Goal: Task Accomplishment & Management: Complete application form

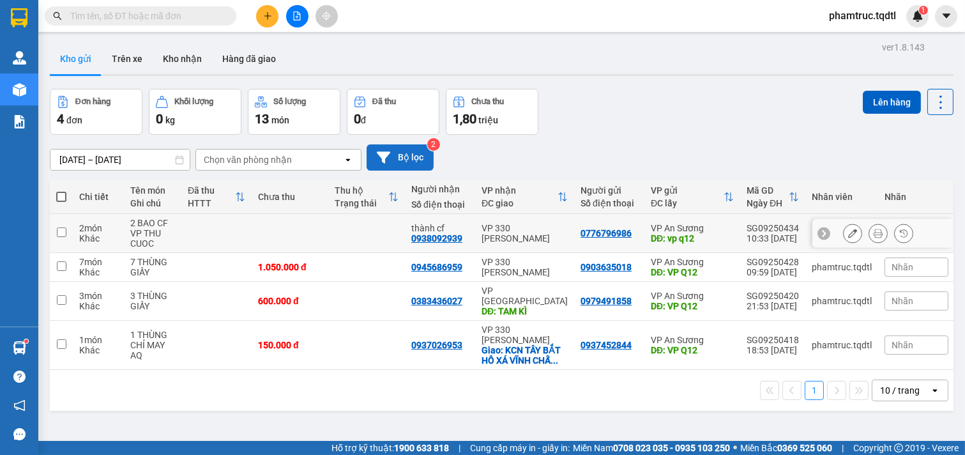
scroll to position [59, 0]
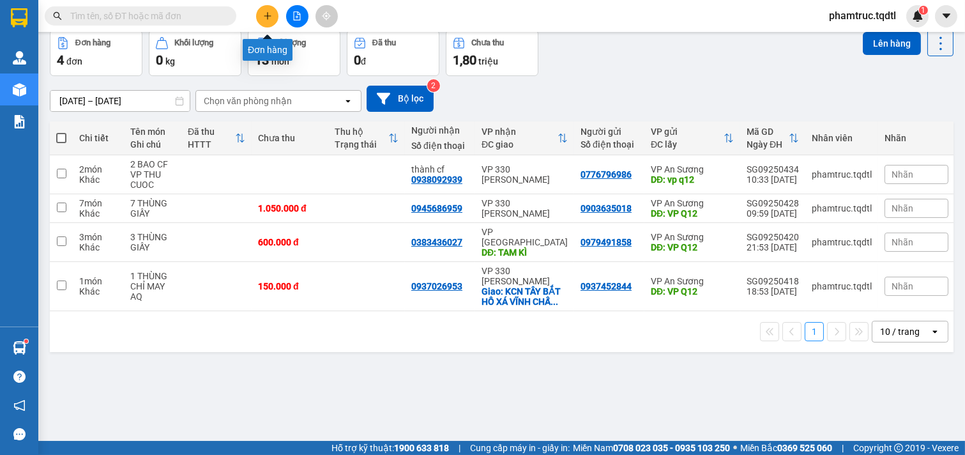
click at [271, 15] on icon "plus" at bounding box center [267, 15] width 9 height 9
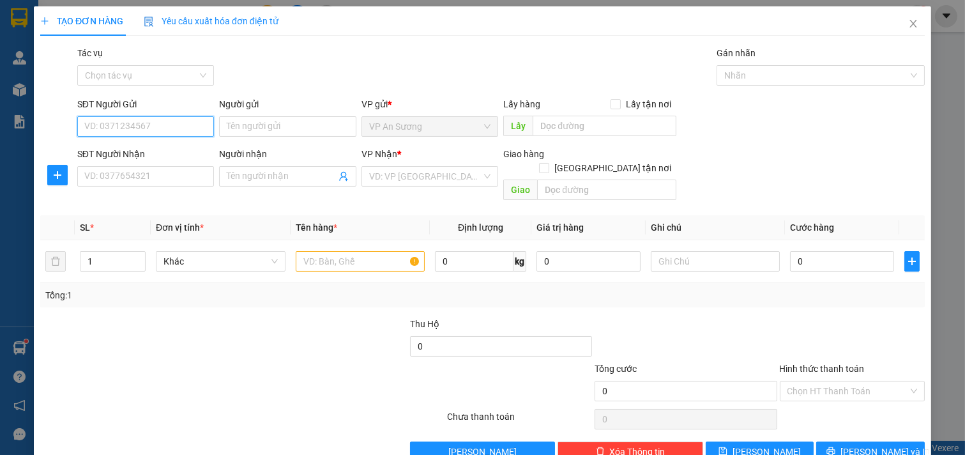
click at [143, 129] on input "SĐT Người Gửi" at bounding box center [145, 126] width 137 height 20
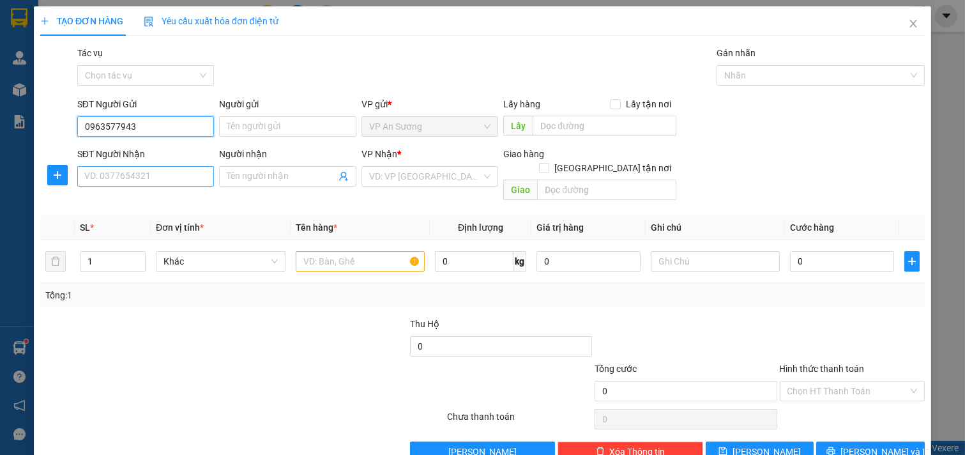
type input "0963577943"
click at [174, 173] on input "SĐT Người Nhận" at bounding box center [145, 176] width 137 height 20
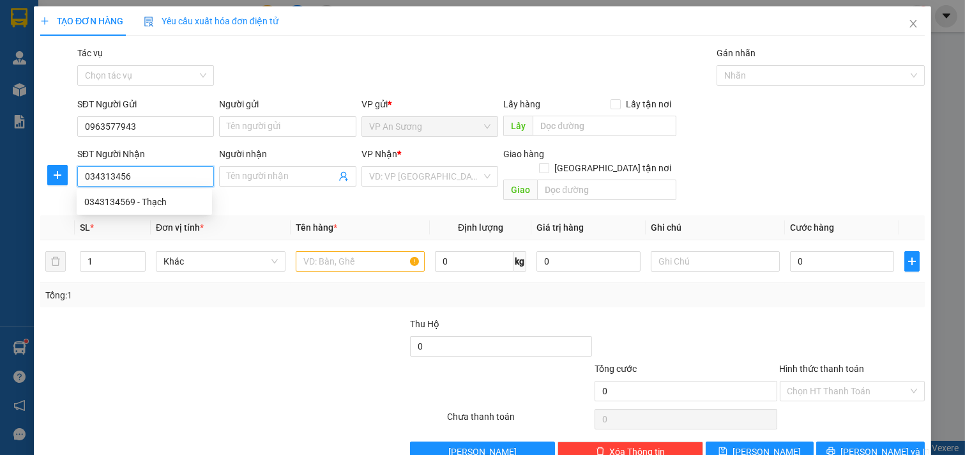
type input "0343134569"
click at [125, 205] on div "0343134569 - Thạch" at bounding box center [144, 202] width 120 height 14
type input "[PERSON_NAME]"
type input "14 Đống Đa"
type input "300.000"
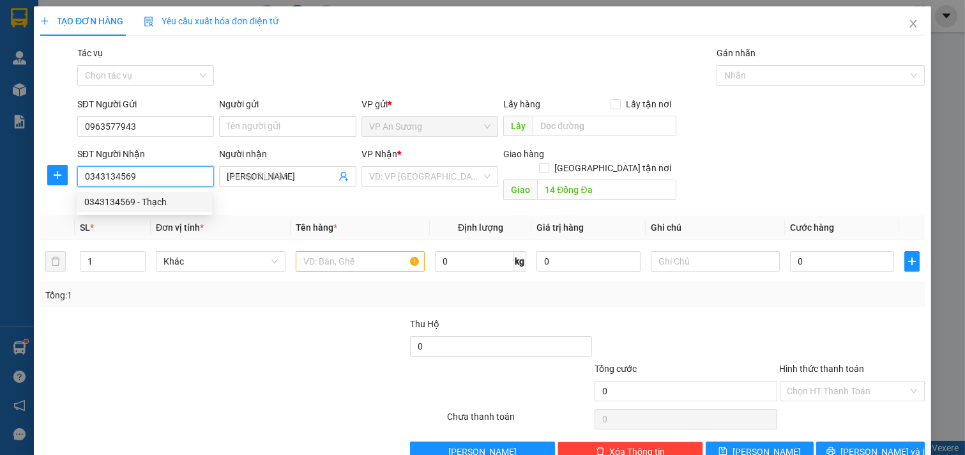
type input "300.000"
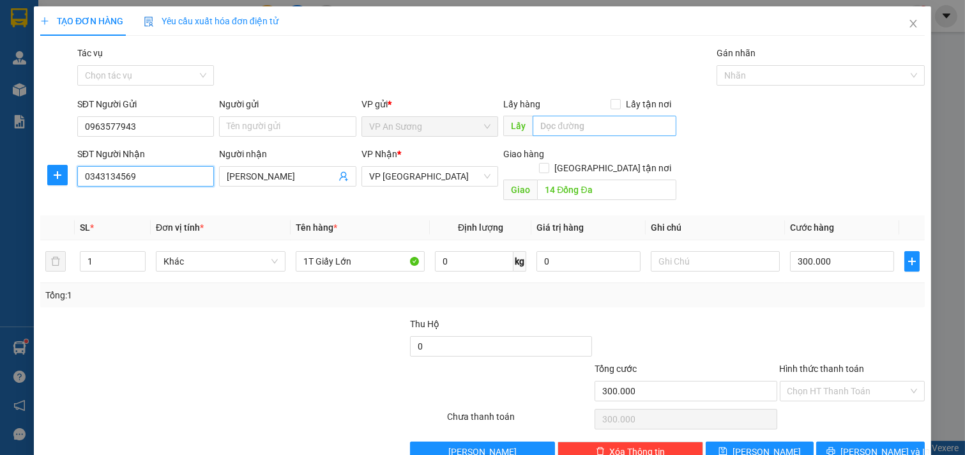
type input "0343134569"
click at [554, 122] on input "text" at bounding box center [604, 126] width 143 height 20
type input "vp q12"
click at [103, 252] on input "1" at bounding box center [112, 261] width 65 height 19
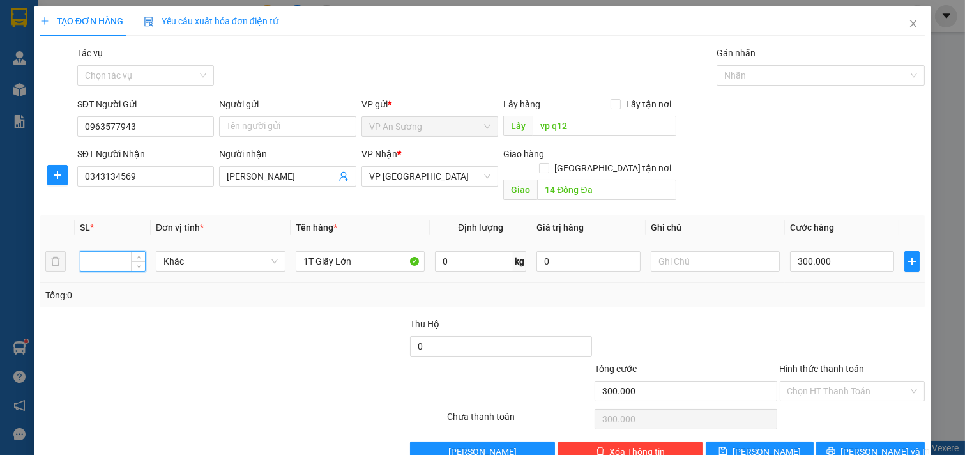
type input "1"
type input "2"
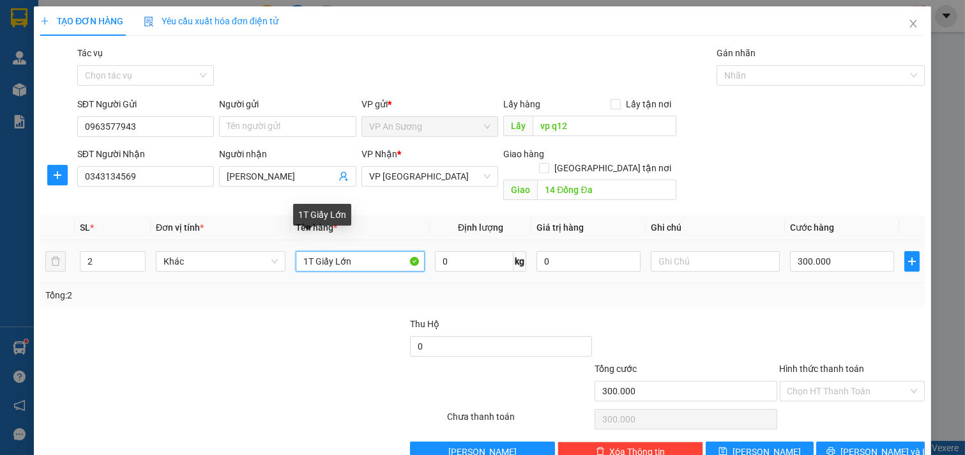
click at [360, 252] on input "1T Giấy Lớn" at bounding box center [361, 261] width 130 height 20
type input "1"
click at [356, 254] on input "2" at bounding box center [361, 261] width 130 height 20
type input "2 máy gắp gấu"
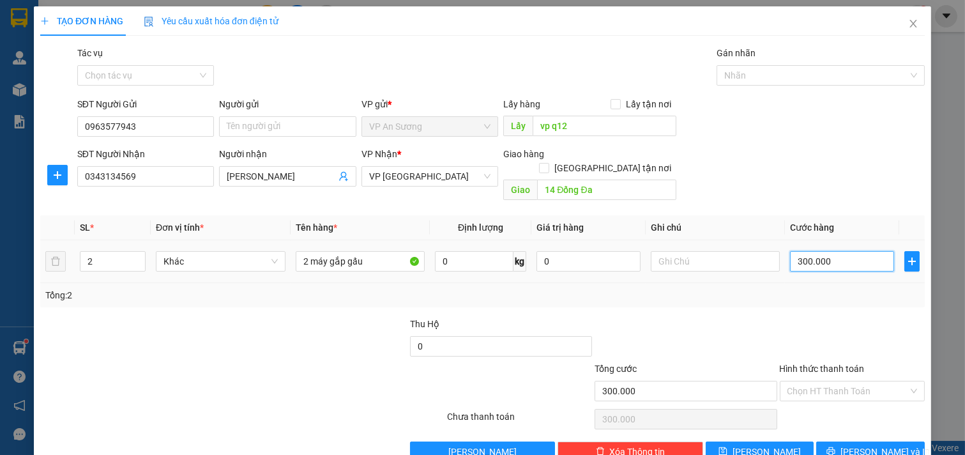
click at [841, 251] on input "300.000" at bounding box center [842, 261] width 104 height 20
type input "0"
click at [732, 251] on input "text" at bounding box center [716, 261] width 130 height 20
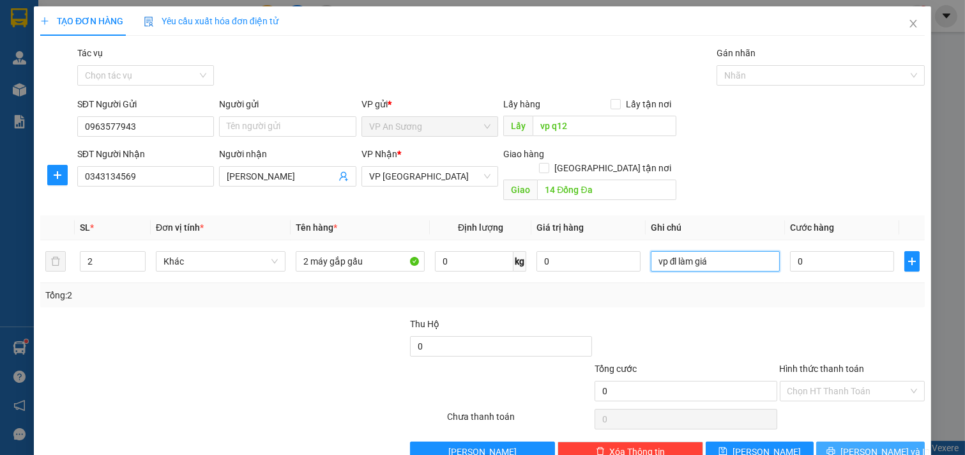
type input "vp đl làm giá"
click at [836, 446] on icon "printer" at bounding box center [831, 450] width 9 height 9
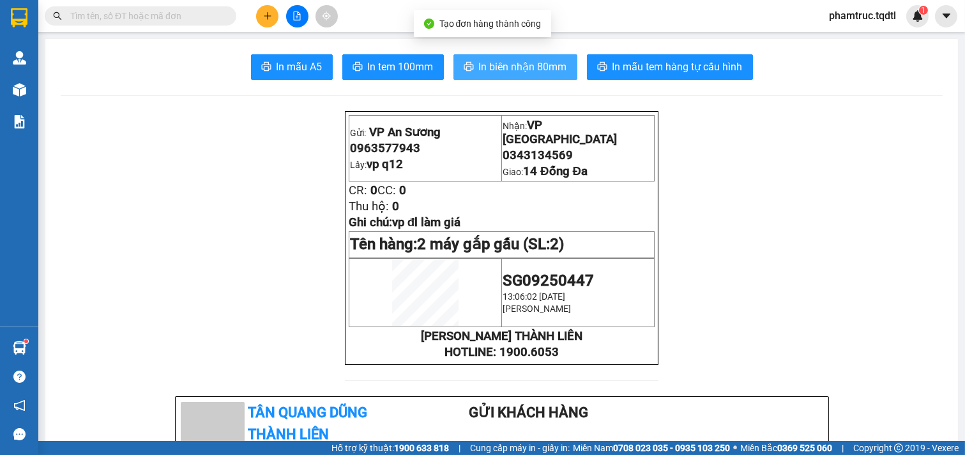
click at [530, 66] on span "In biên nhận 80mm" at bounding box center [523, 67] width 88 height 16
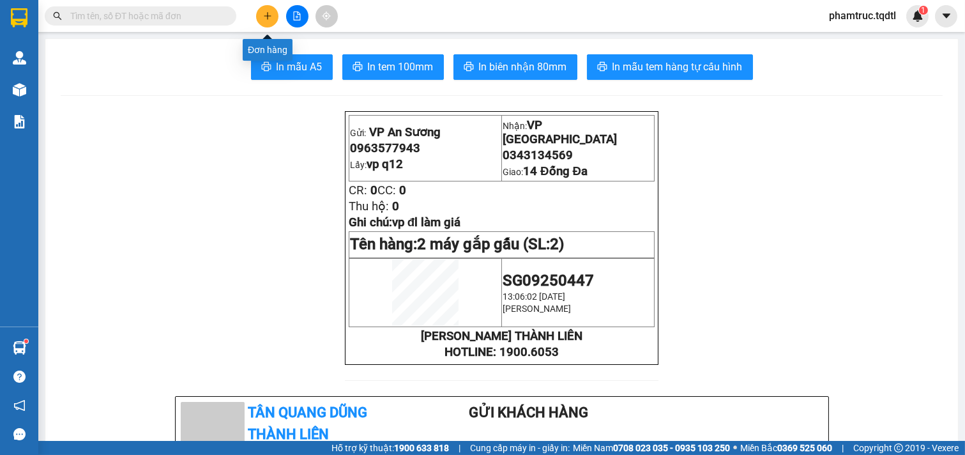
click at [259, 13] on button at bounding box center [267, 16] width 22 height 22
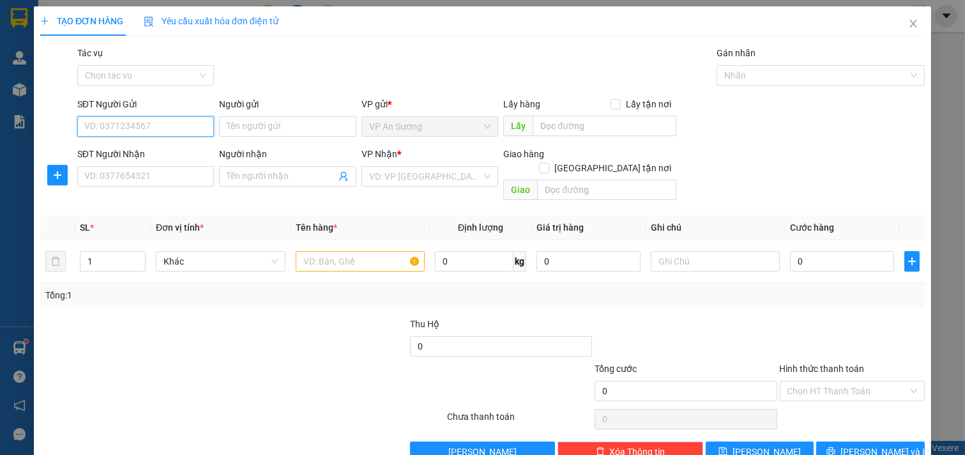
click at [179, 125] on input "SĐT Người Gửi" at bounding box center [145, 126] width 137 height 20
click at [122, 150] on div "0963577943" at bounding box center [144, 152] width 120 height 14
type input "0963577943"
type input "vp q12"
type input "0343134569"
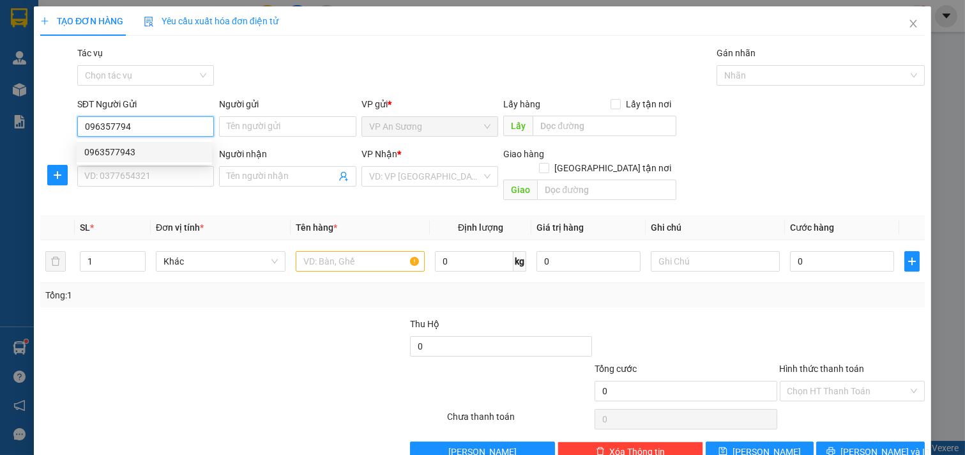
type input "[PERSON_NAME]"
type input "14 Đống Đa"
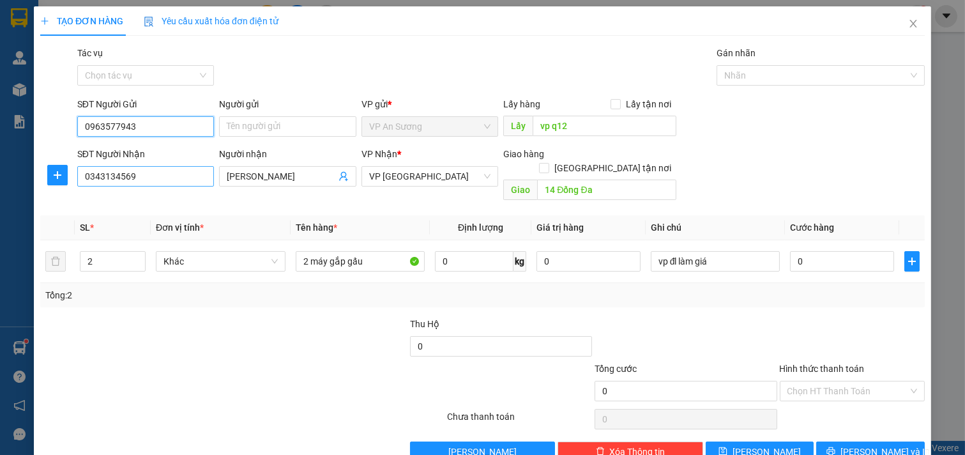
type input "0963577943"
click at [170, 183] on input "0343134569" at bounding box center [145, 176] width 137 height 20
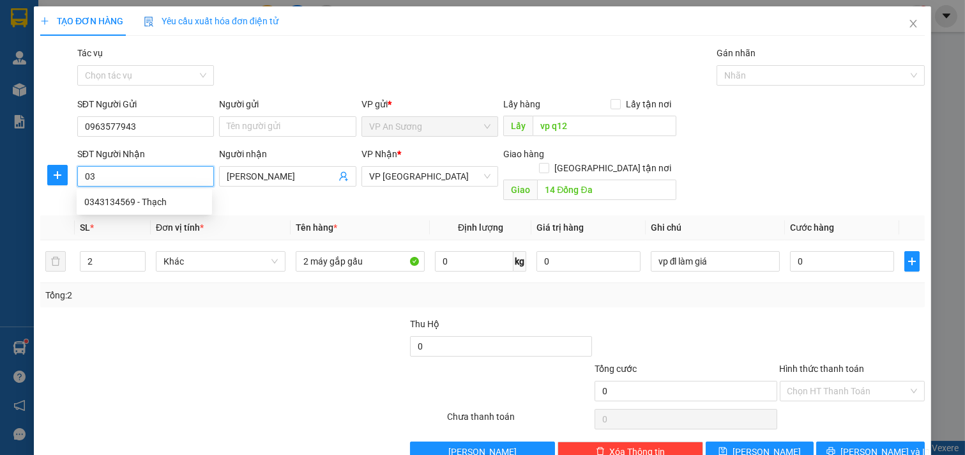
type input "0"
click at [172, 201] on div "0343134569 - Thạch" at bounding box center [144, 202] width 120 height 14
type input "0343134569"
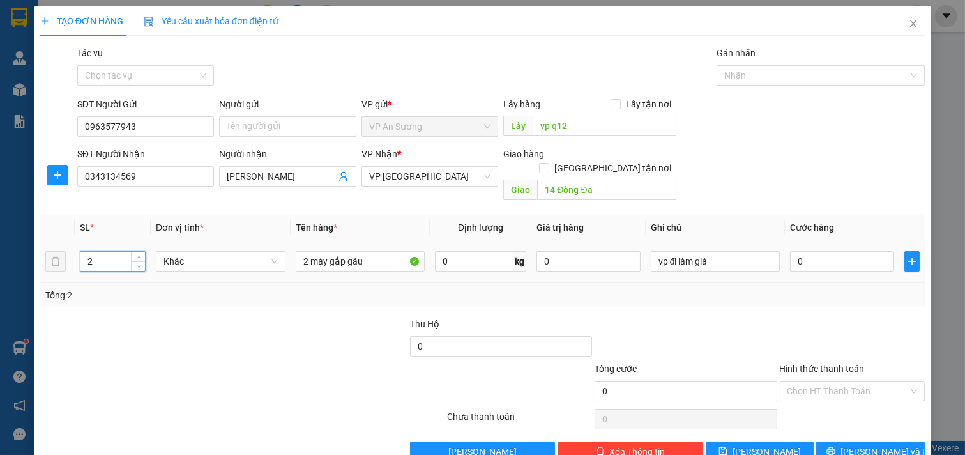
click at [107, 252] on input "2" at bounding box center [112, 261] width 65 height 19
type input "1"
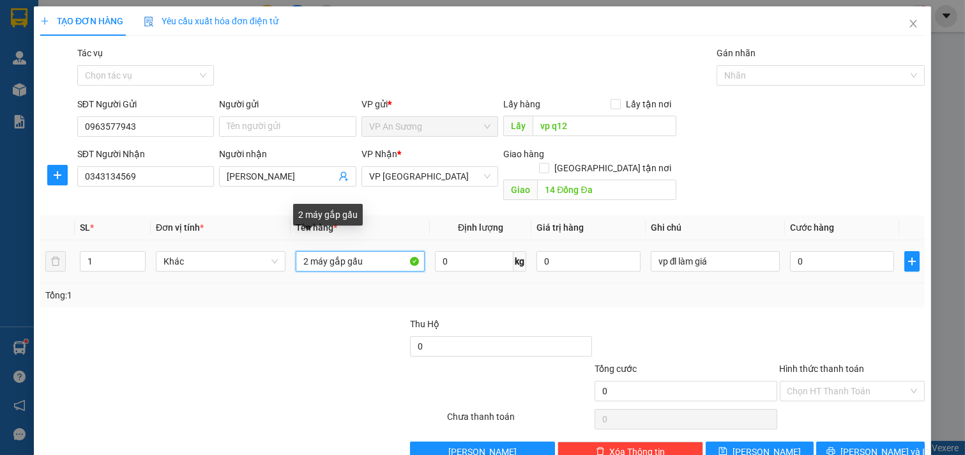
click at [307, 251] on input "2 máy gắp gấu" at bounding box center [361, 261] width 130 height 20
type input "1 máy gắp gấu"
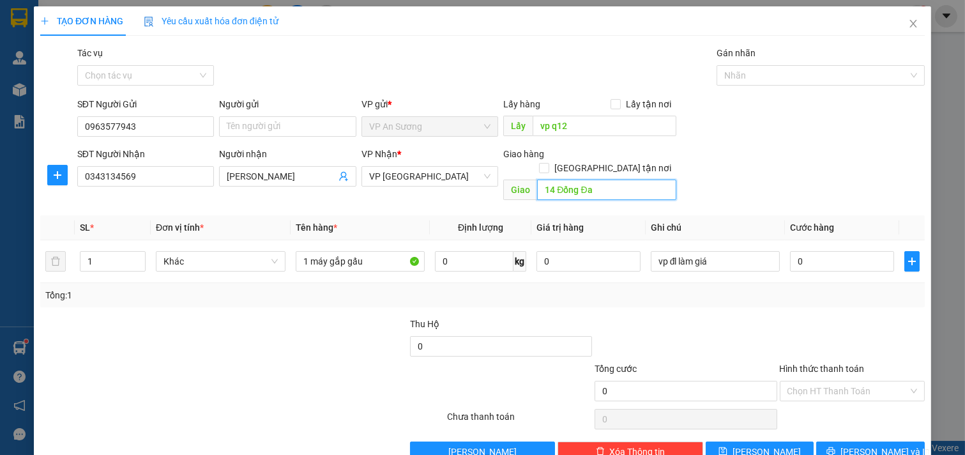
click at [618, 180] on input "14 Đống Đa" at bounding box center [606, 189] width 139 height 20
type input "Q9"
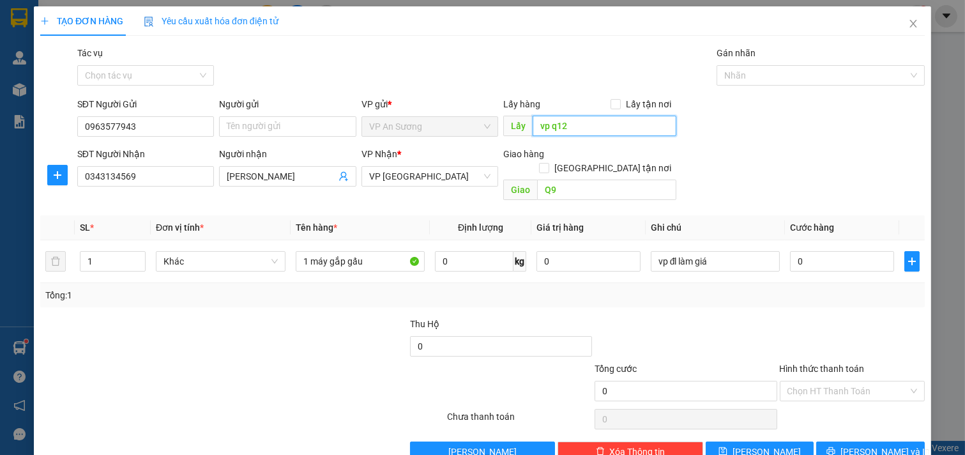
click at [601, 135] on input "vp q12" at bounding box center [604, 126] width 143 height 20
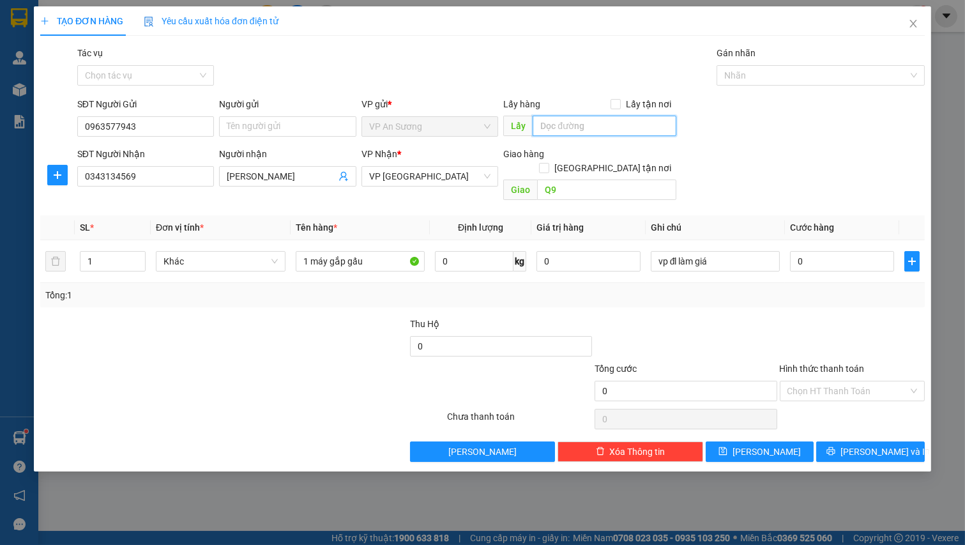
click at [636, 130] on input "text" at bounding box center [604, 126] width 143 height 20
type input "VP Q12"
click at [836, 447] on icon "printer" at bounding box center [831, 451] width 8 height 8
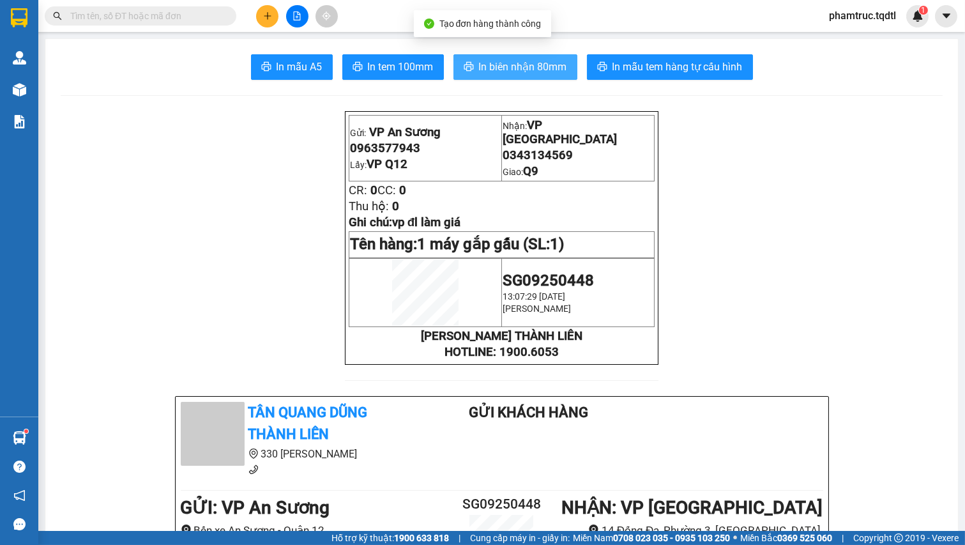
click at [538, 75] on button "In biên nhận 80mm" at bounding box center [516, 67] width 124 height 26
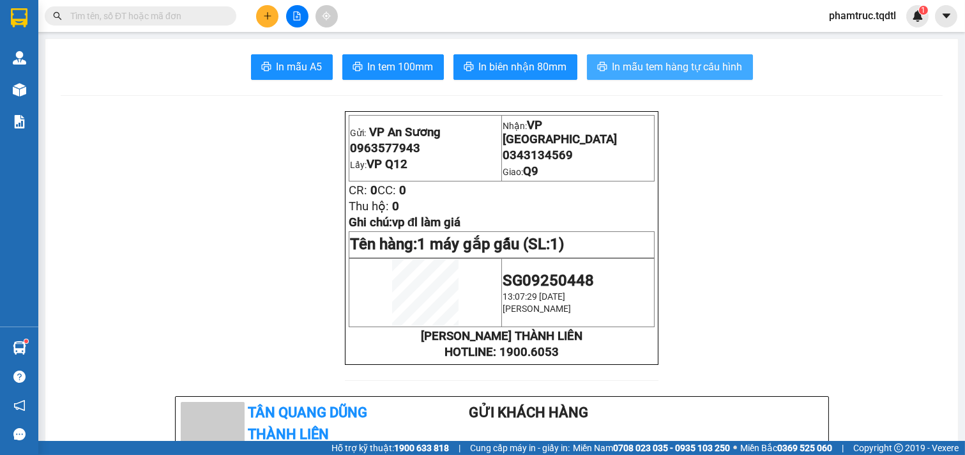
click at [735, 79] on button "In mẫu tem hàng tự cấu hình" at bounding box center [670, 67] width 166 height 26
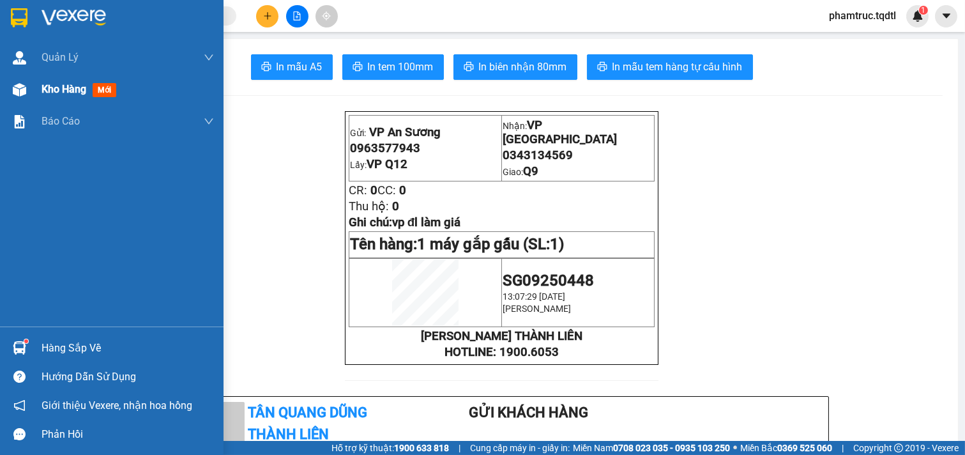
click at [43, 84] on span "Kho hàng" at bounding box center [64, 89] width 45 height 12
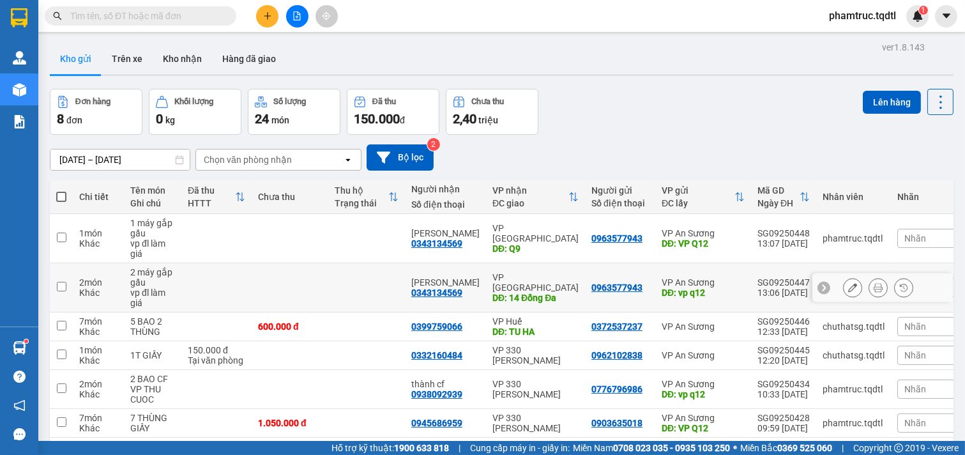
drag, startPoint x: 118, startPoint y: 282, endPoint x: 128, endPoint y: 273, distance: 12.7
click at [121, 281] on td "2 món Khác" at bounding box center [98, 287] width 51 height 49
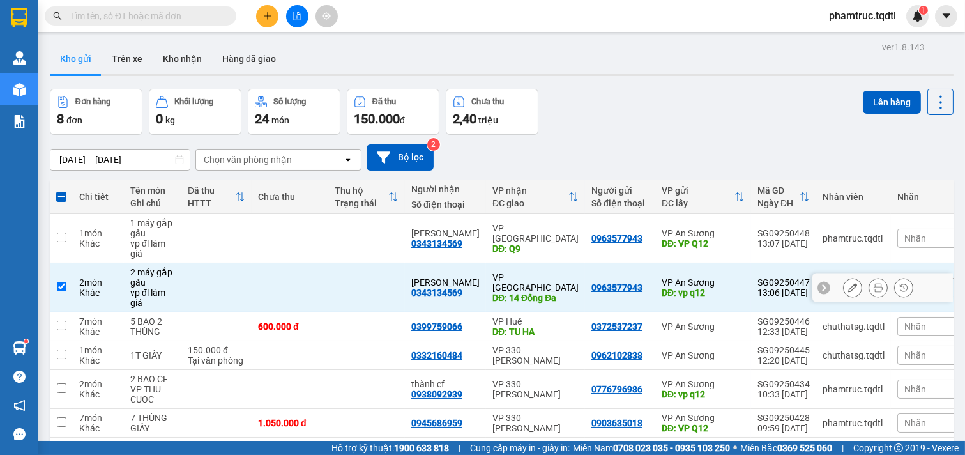
click at [188, 282] on td at bounding box center [216, 287] width 70 height 49
checkbox input "false"
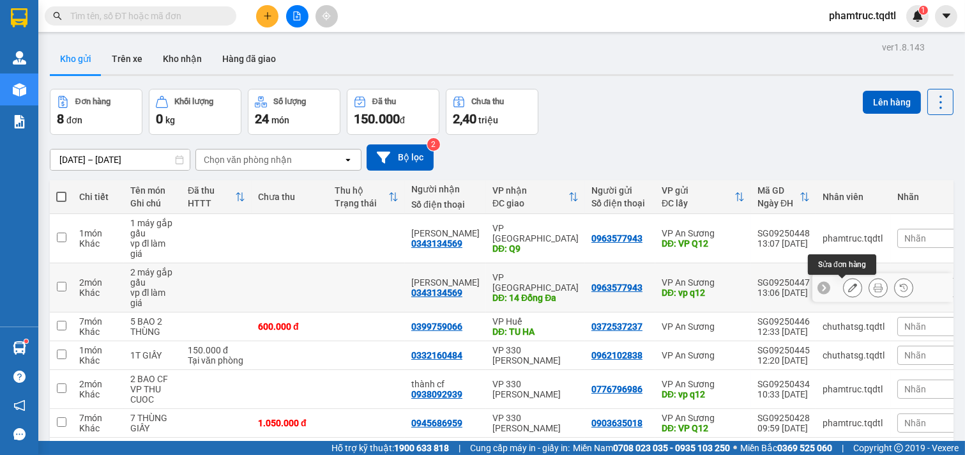
click at [844, 289] on button at bounding box center [853, 288] width 18 height 22
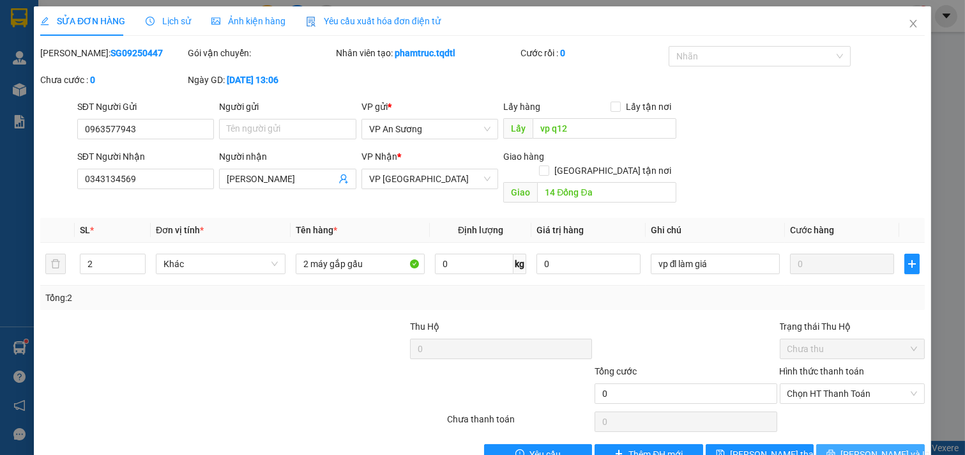
drag, startPoint x: 844, startPoint y: 439, endPoint x: 809, endPoint y: 438, distance: 35.8
click at [836, 449] on icon "printer" at bounding box center [831, 453] width 9 height 9
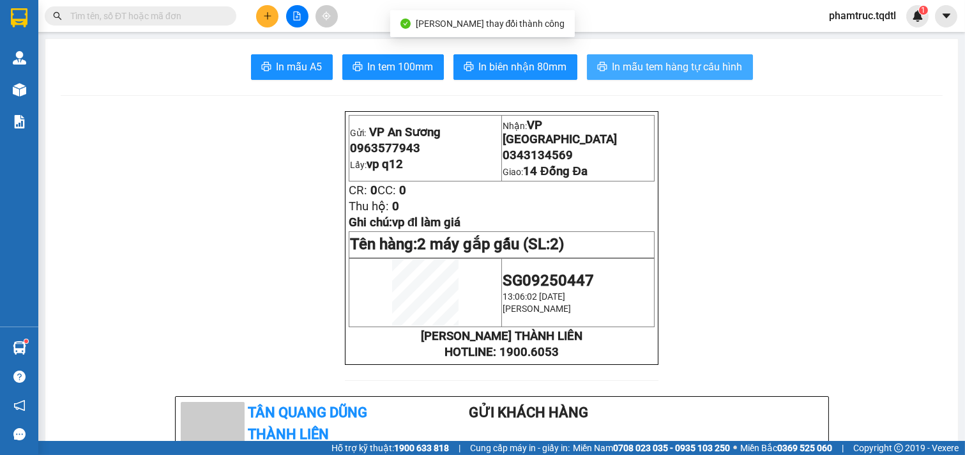
click at [628, 67] on span "In mẫu tem hàng tự cấu hình" at bounding box center [678, 67] width 130 height 16
